Goal: Task Accomplishment & Management: Manage account settings

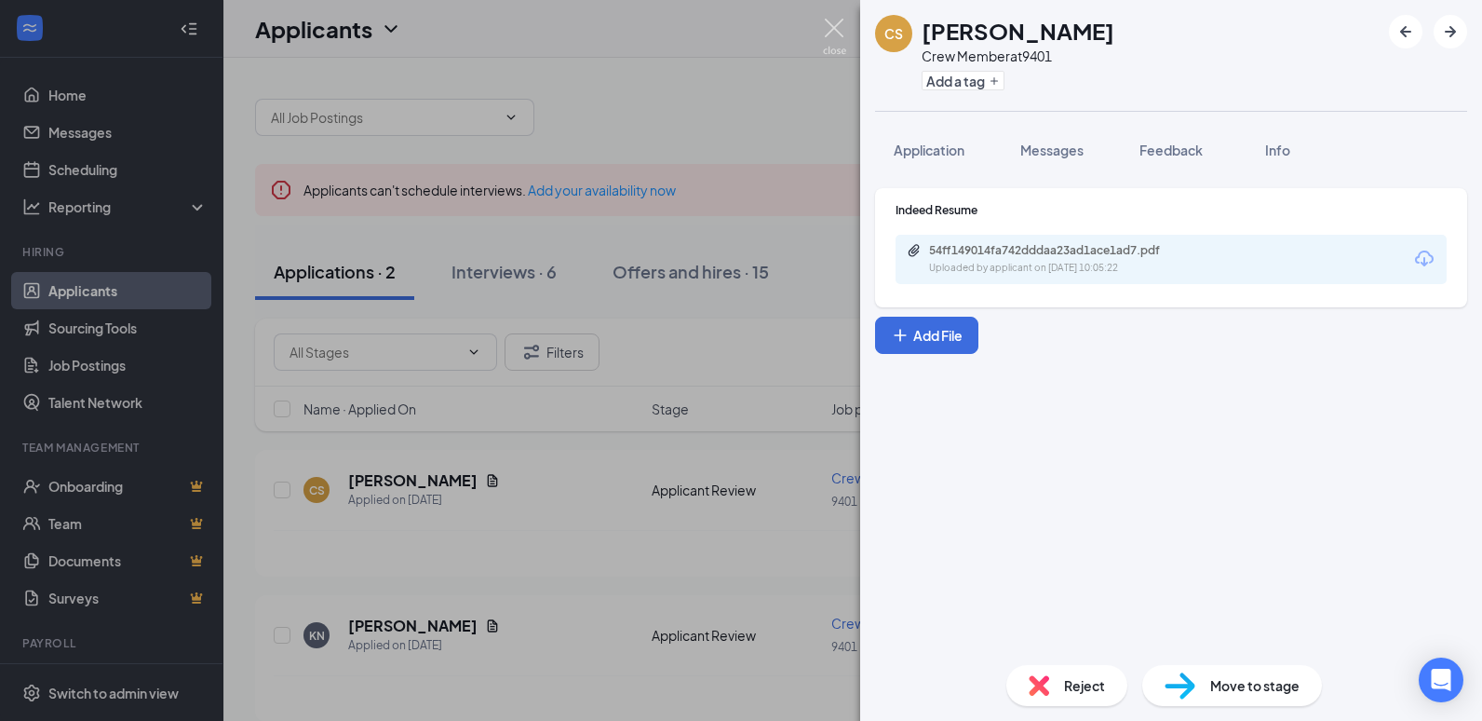
click at [825, 27] on img at bounding box center [834, 37] width 23 height 36
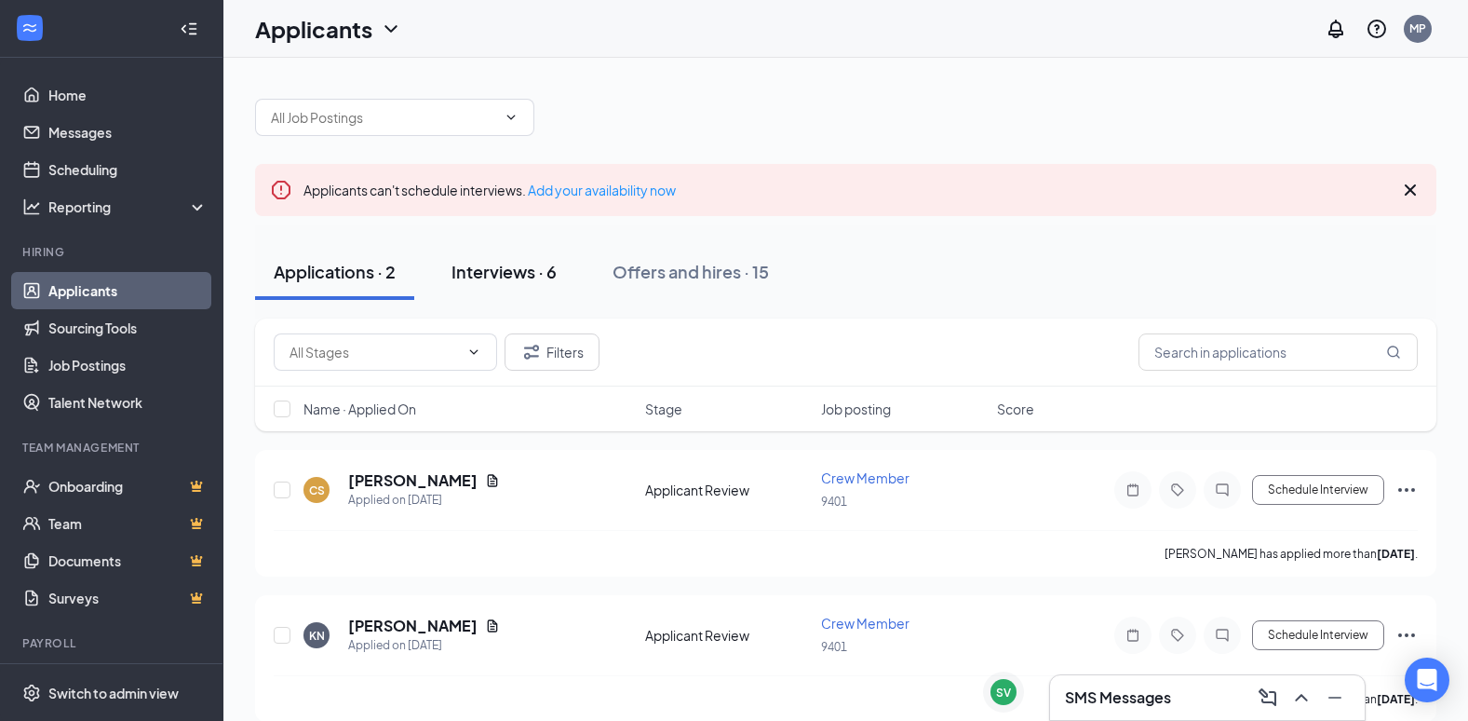
click at [469, 275] on div "Interviews · 6" at bounding box center [504, 271] width 105 height 23
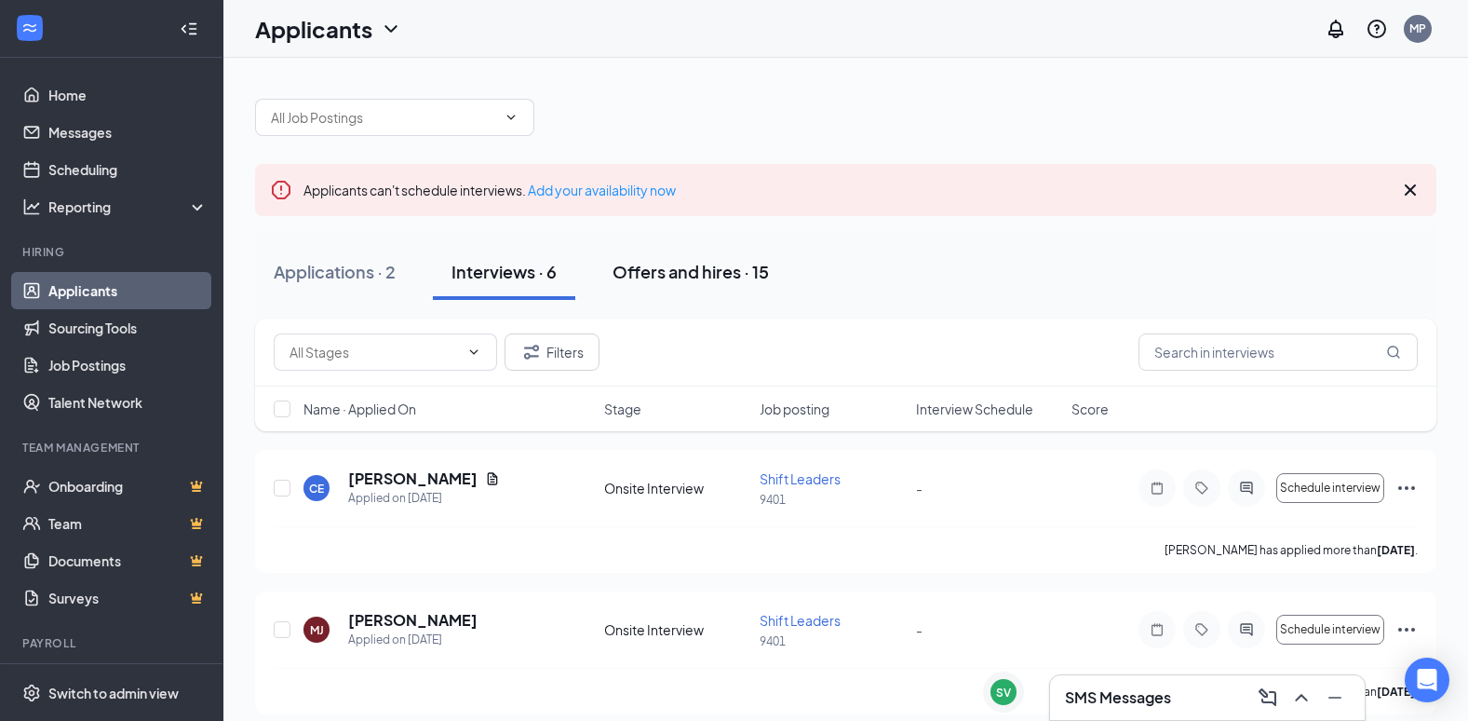
click at [671, 264] on div "Offers and hires · 15" at bounding box center [691, 271] width 156 height 23
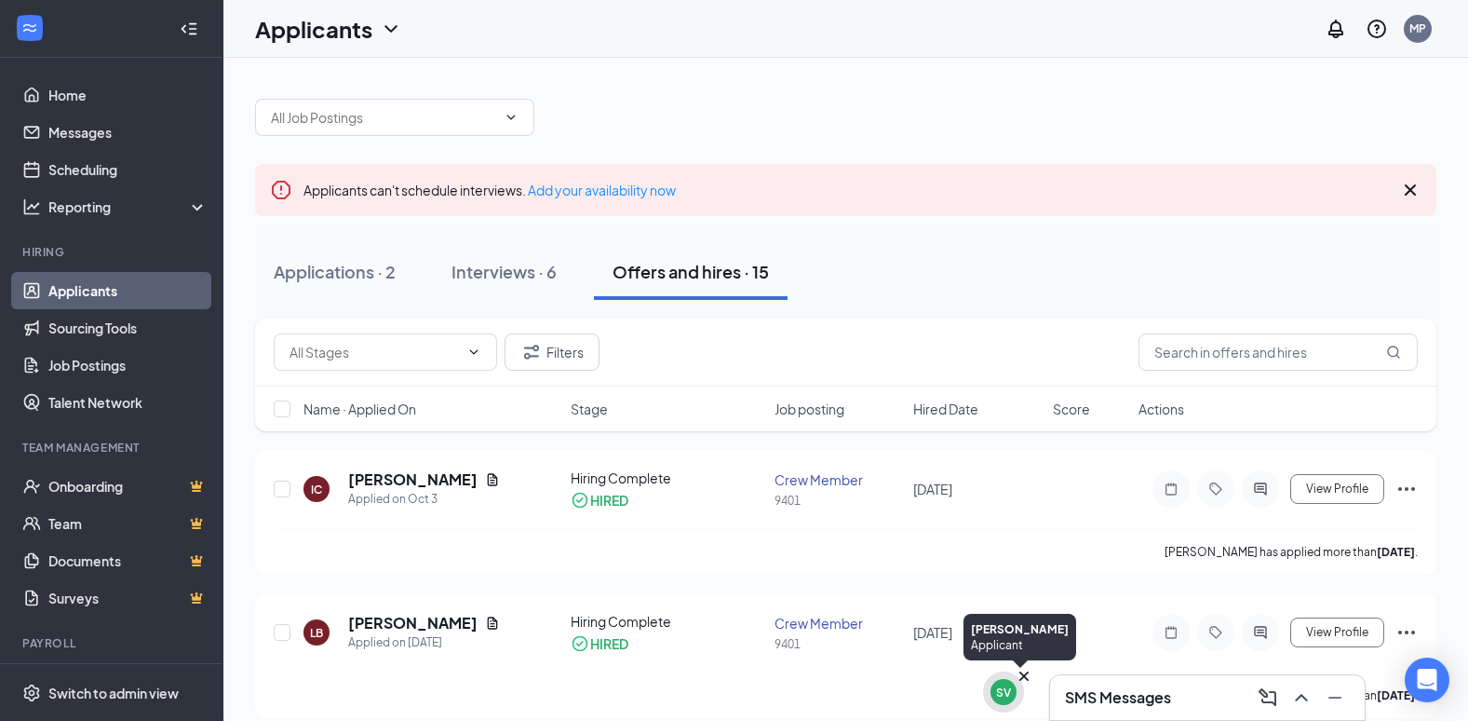
click at [1009, 694] on div "SV" at bounding box center [1003, 692] width 15 height 16
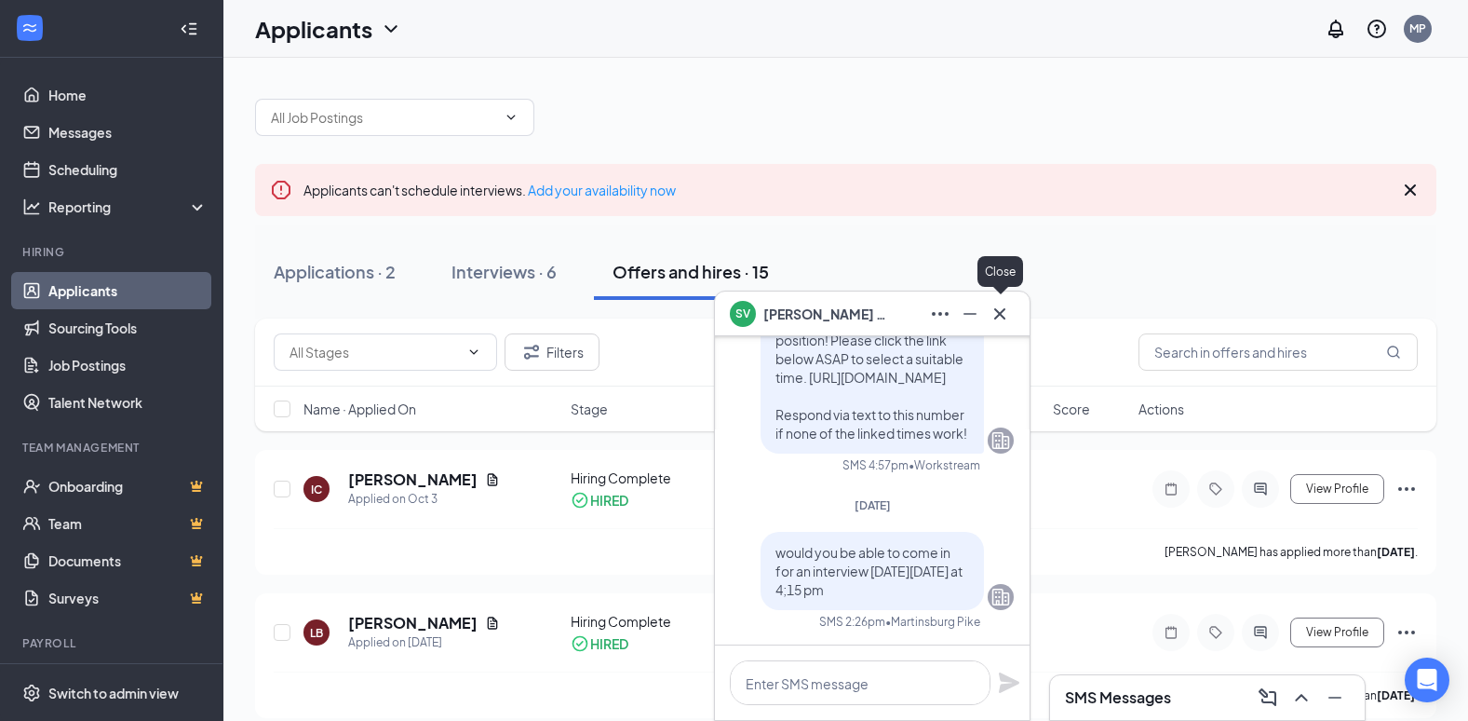
click at [998, 308] on icon "Cross" at bounding box center [1000, 314] width 22 height 22
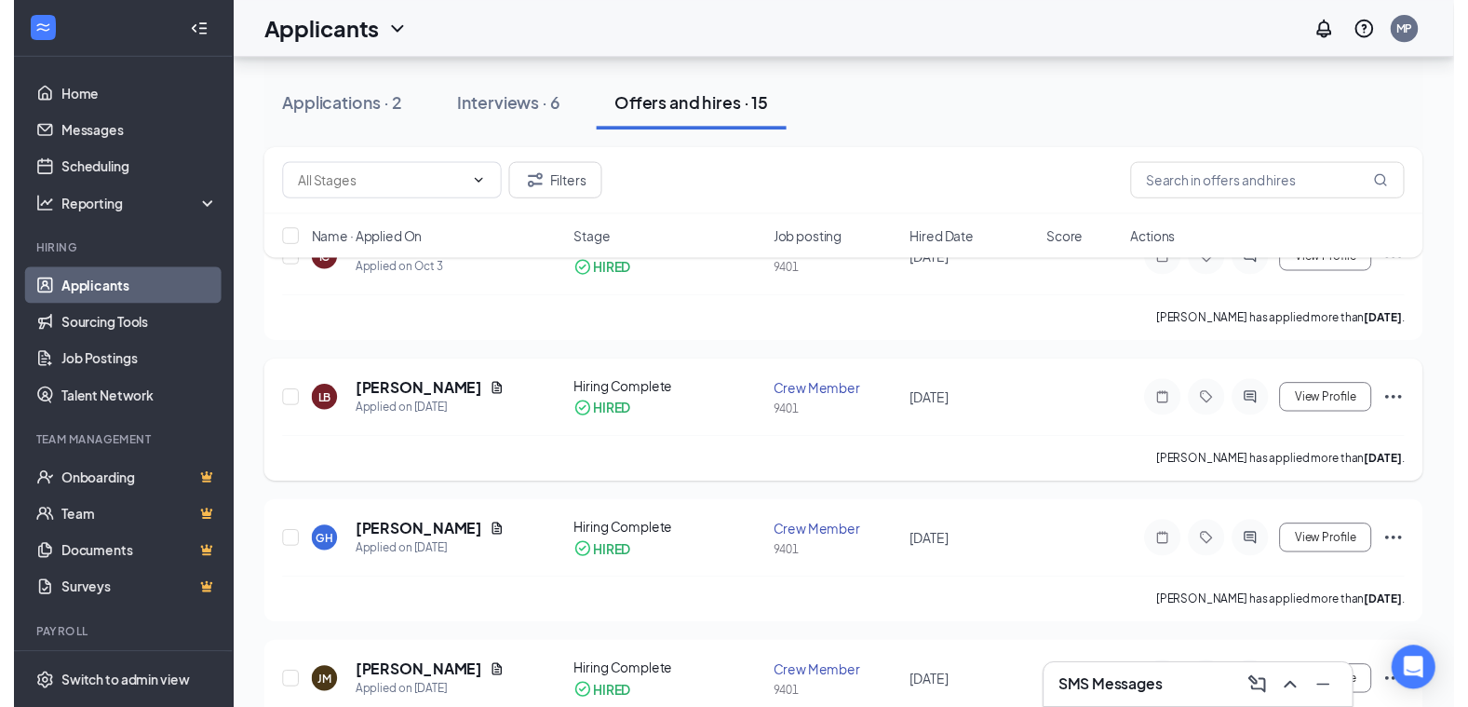
scroll to position [186, 0]
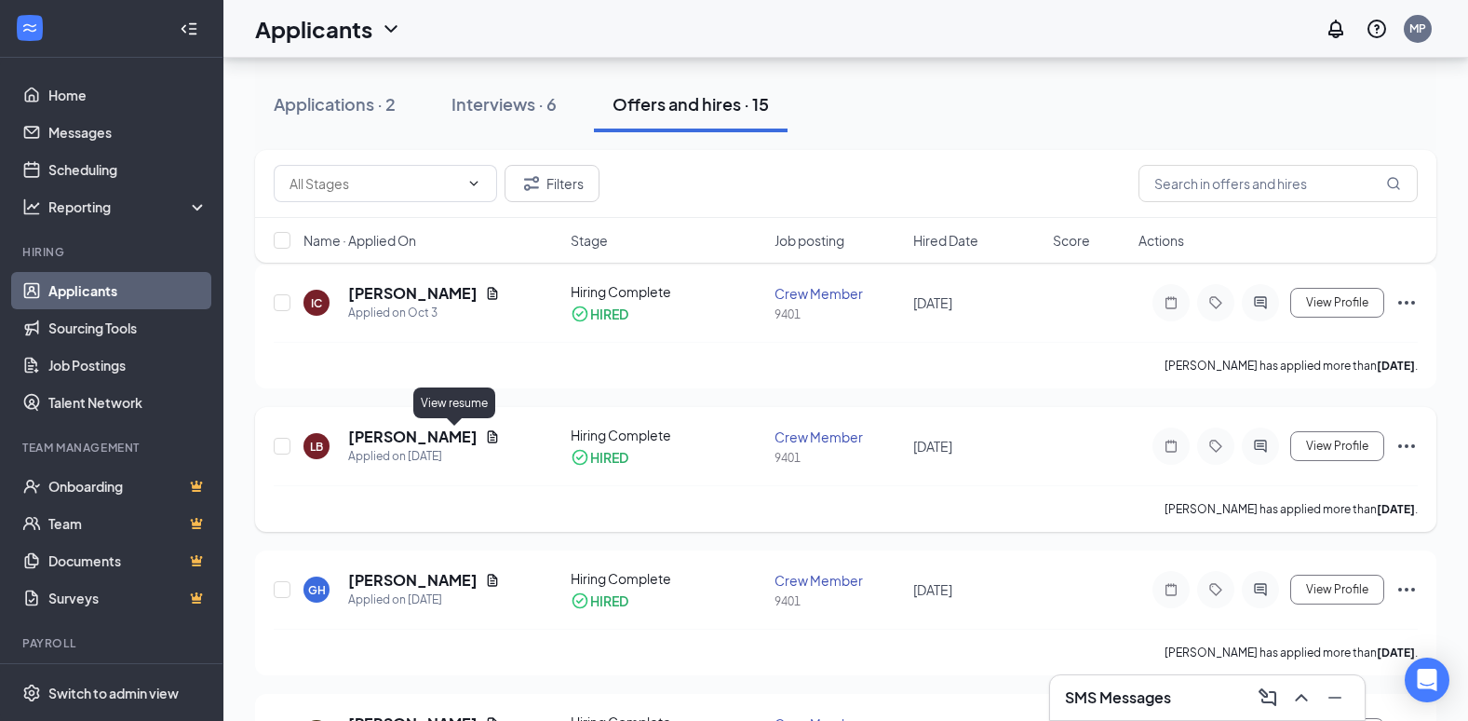
click at [488, 435] on icon "Document" at bounding box center [493, 436] width 10 height 12
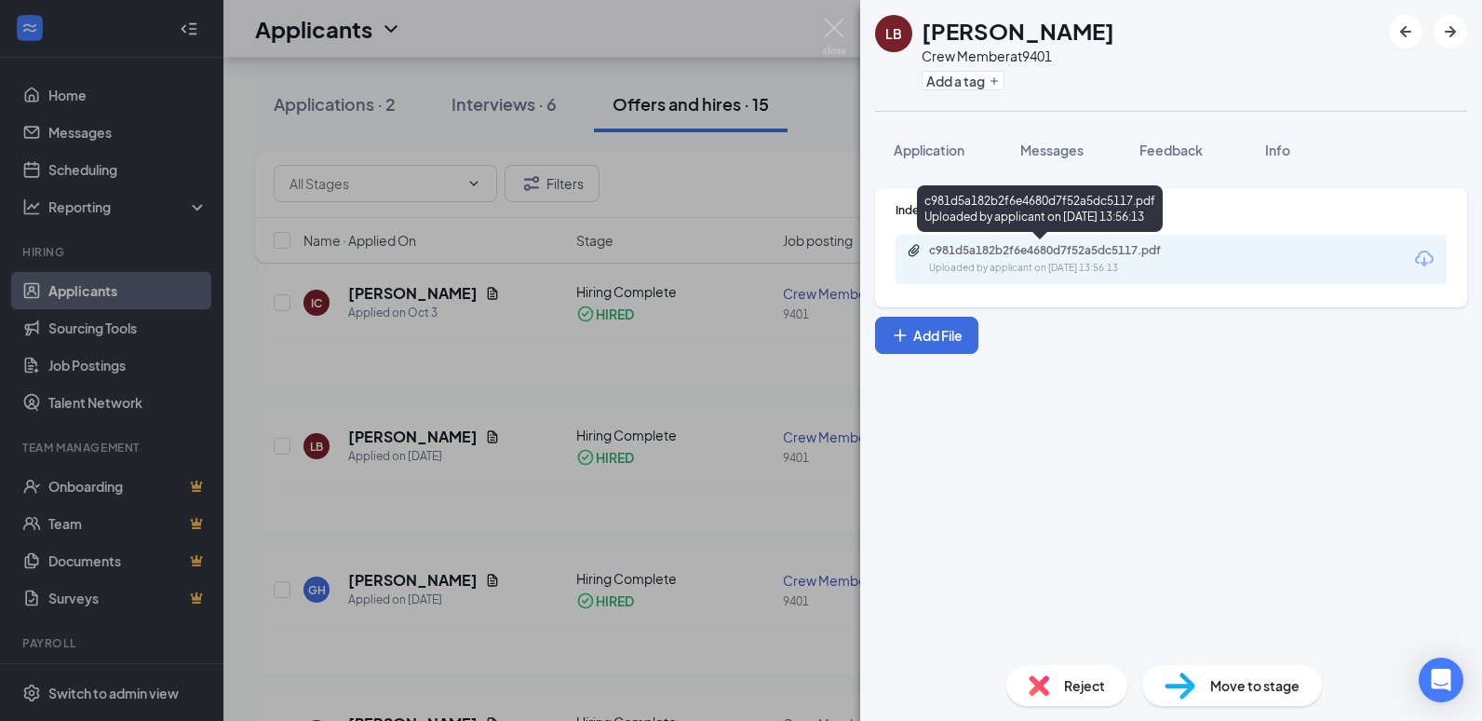
click at [1031, 236] on div "c981d5a182b2f6e4680d7f52a5dc5117.pdf Uploaded by applicant on [DATE] 13:56:13" at bounding box center [1040, 212] width 246 height 54
click at [1011, 256] on div "c981d5a182b2f6e4680d7f52a5dc5117.pdf" at bounding box center [1059, 250] width 261 height 15
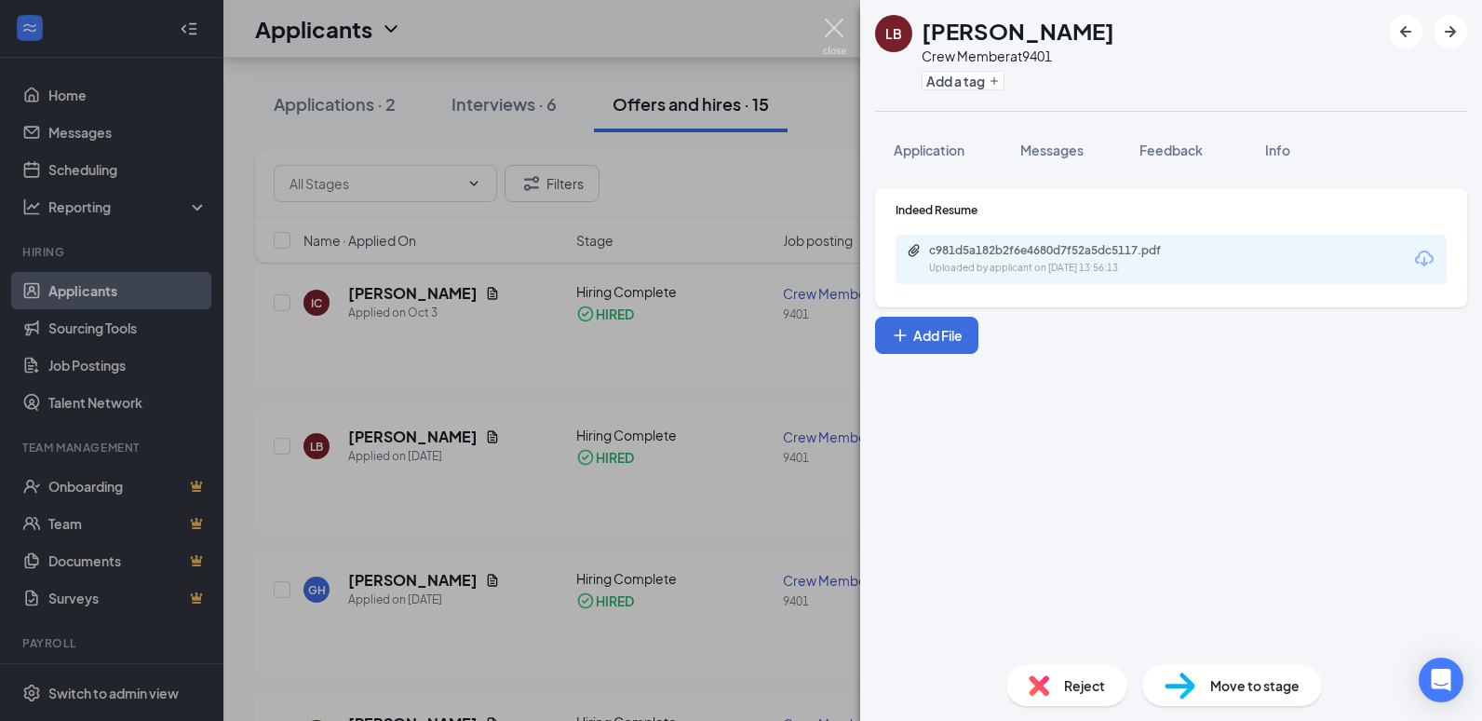
drag, startPoint x: 828, startPoint y: 28, endPoint x: 754, endPoint y: 5, distance: 77.1
click at [828, 27] on img at bounding box center [834, 37] width 23 height 36
